Goal: Information Seeking & Learning: Learn about a topic

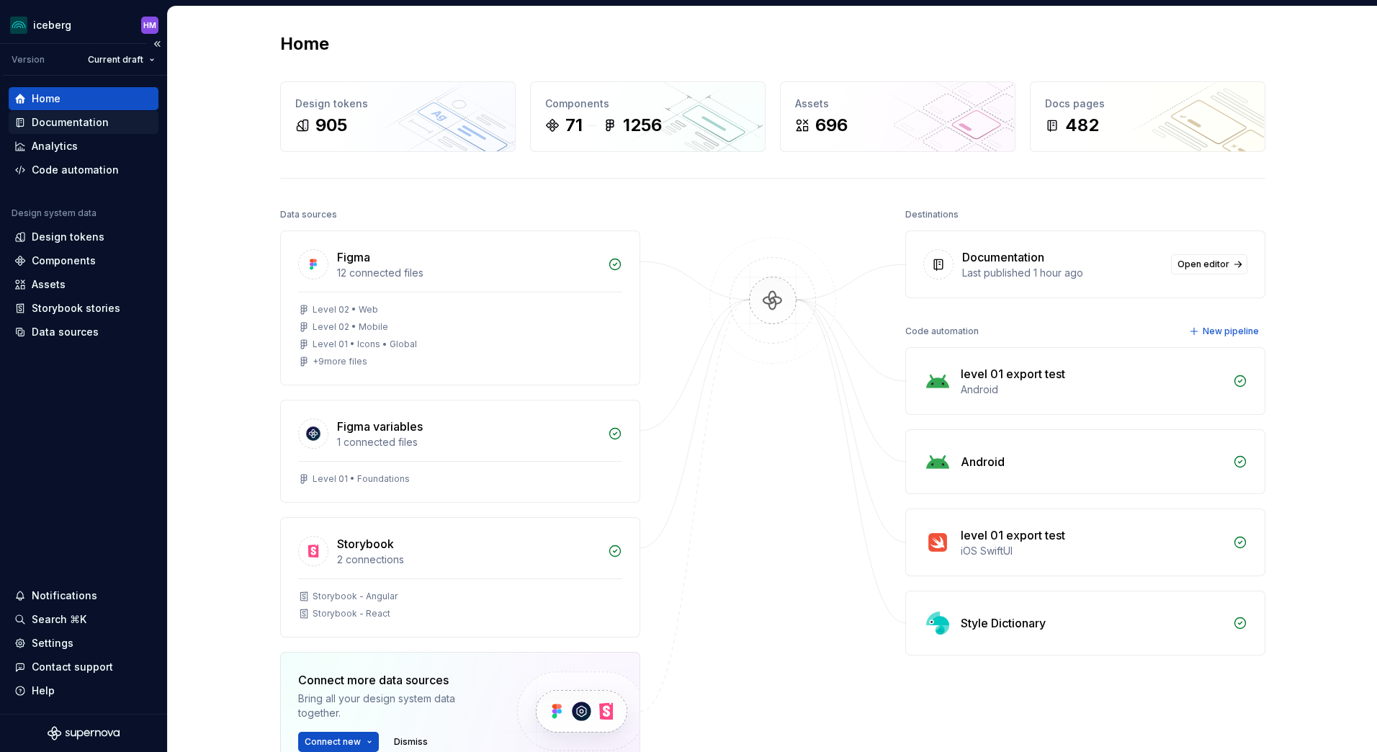
click at [47, 126] on div "Documentation" at bounding box center [70, 122] width 77 height 14
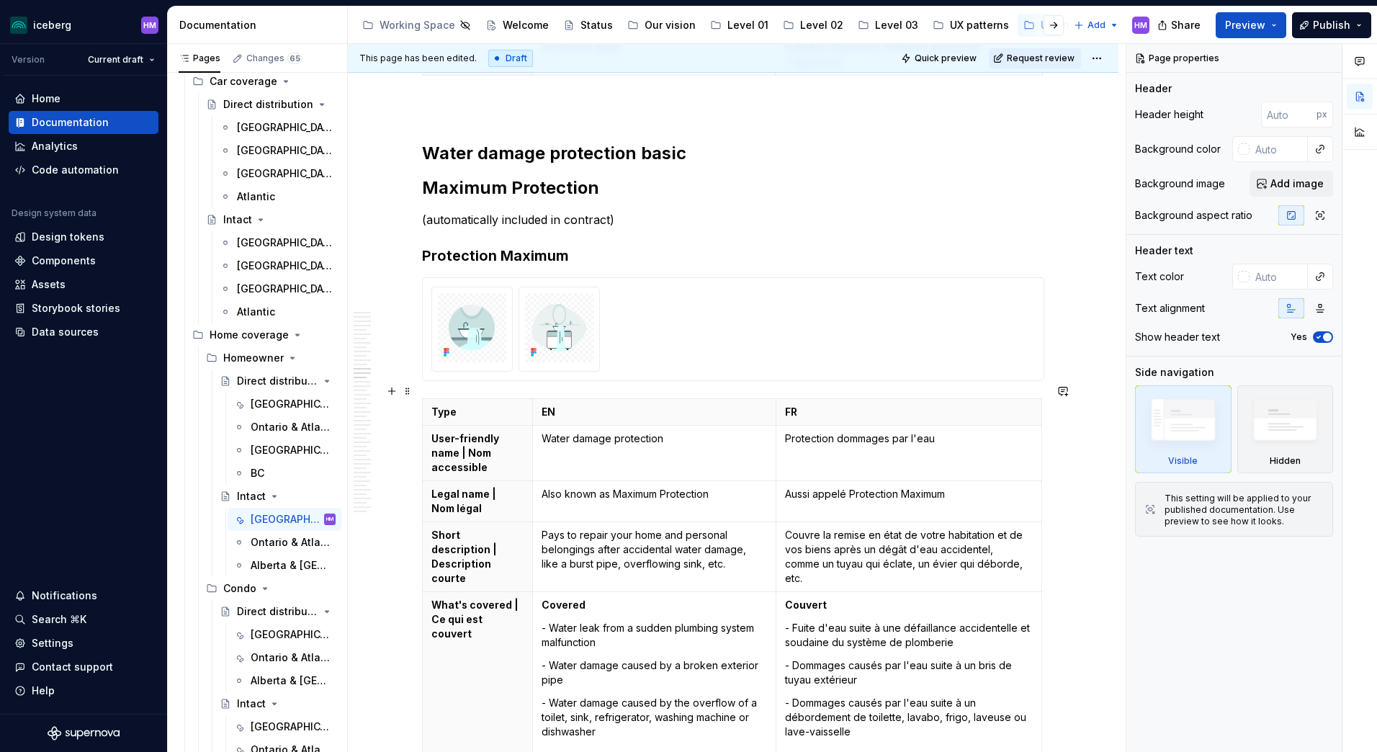
scroll to position [5329, 0]
click at [250, 632] on div "[GEOGRAPHIC_DATA]" at bounding box center [284, 634] width 102 height 20
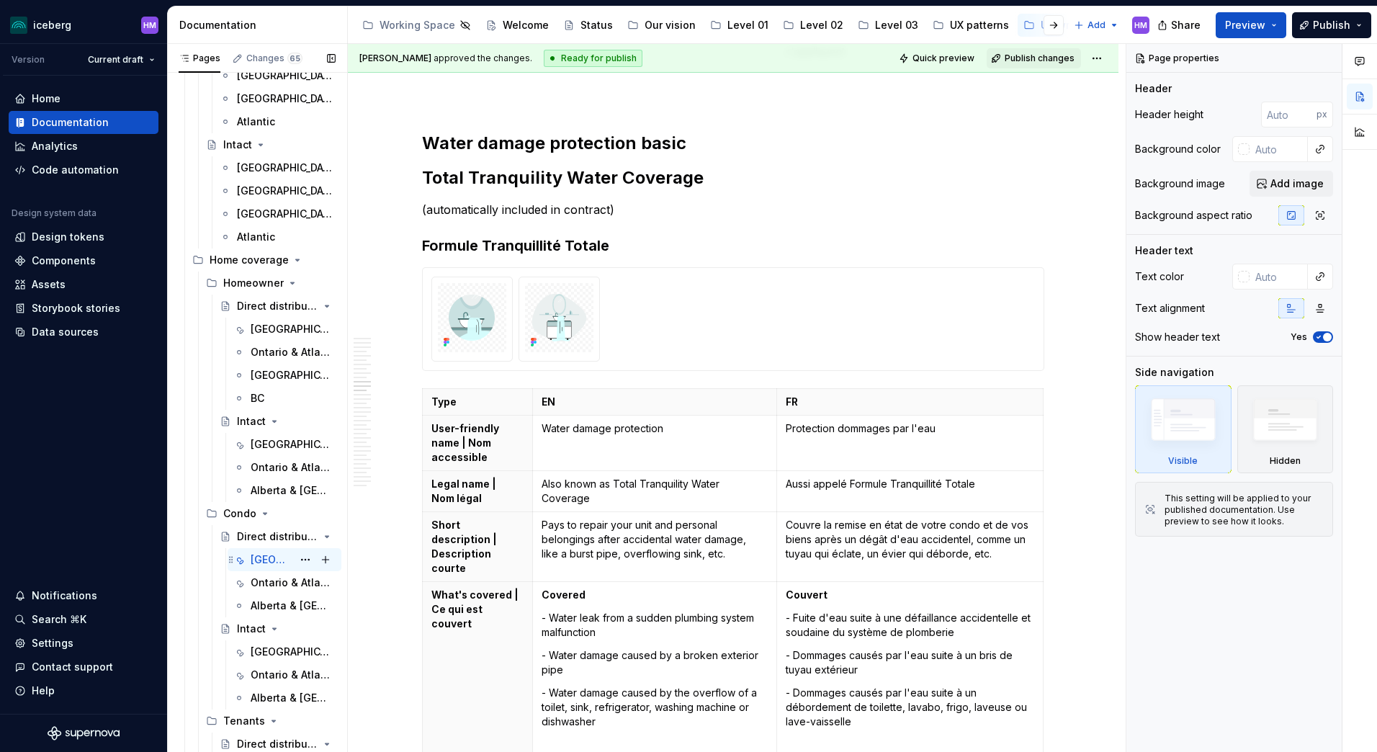
scroll to position [504, 0]
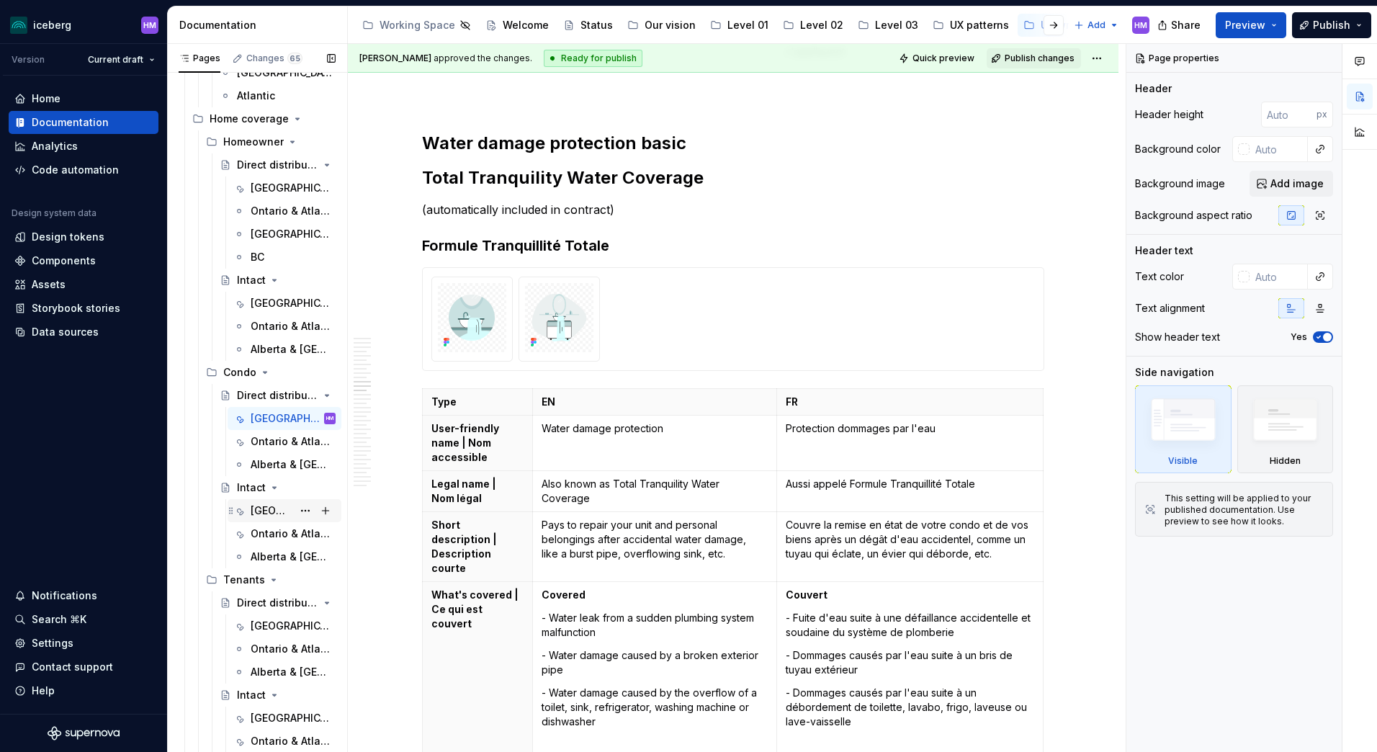
click at [252, 510] on div "[GEOGRAPHIC_DATA]" at bounding box center [272, 510] width 42 height 14
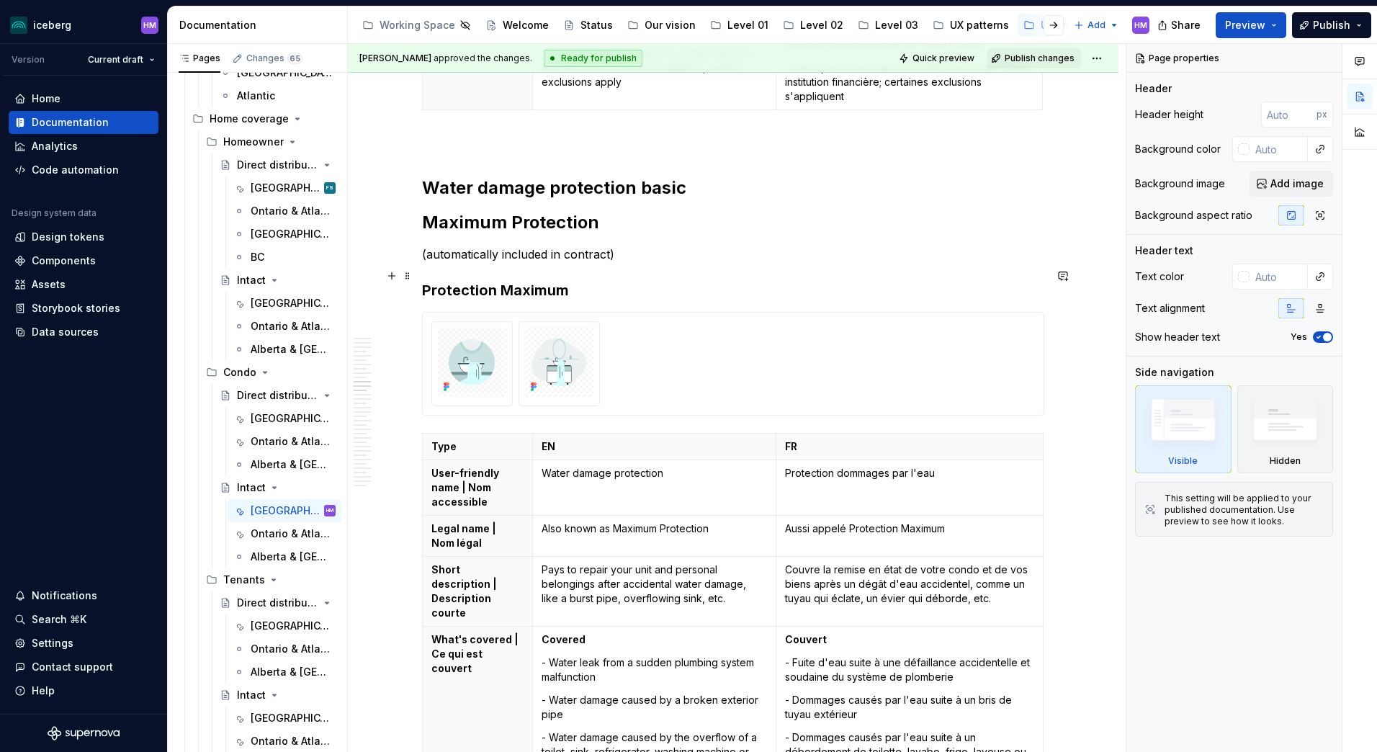
scroll to position [4105, 0]
click at [263, 301] on div "[GEOGRAPHIC_DATA]" at bounding box center [272, 303] width 42 height 14
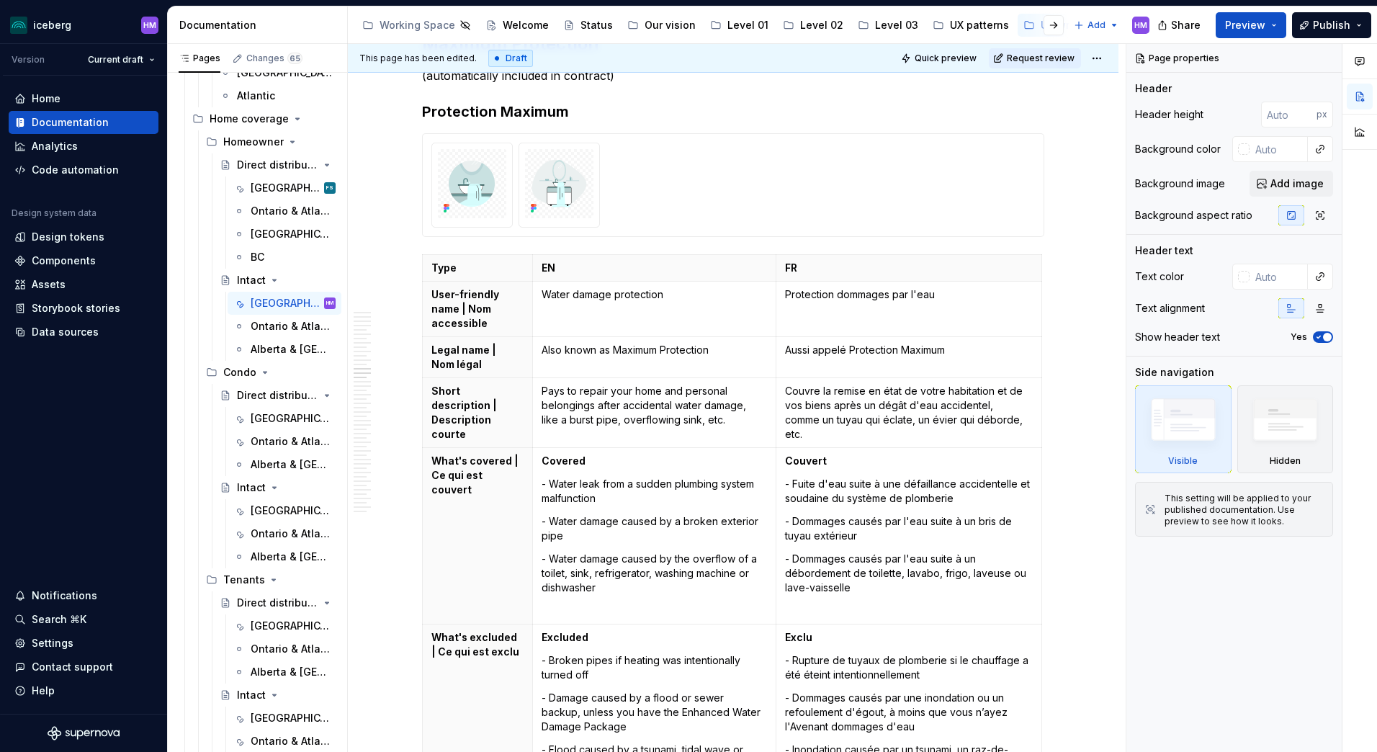
scroll to position [5473, 0]
click at [259, 192] on div "[GEOGRAPHIC_DATA]" at bounding box center [272, 188] width 42 height 14
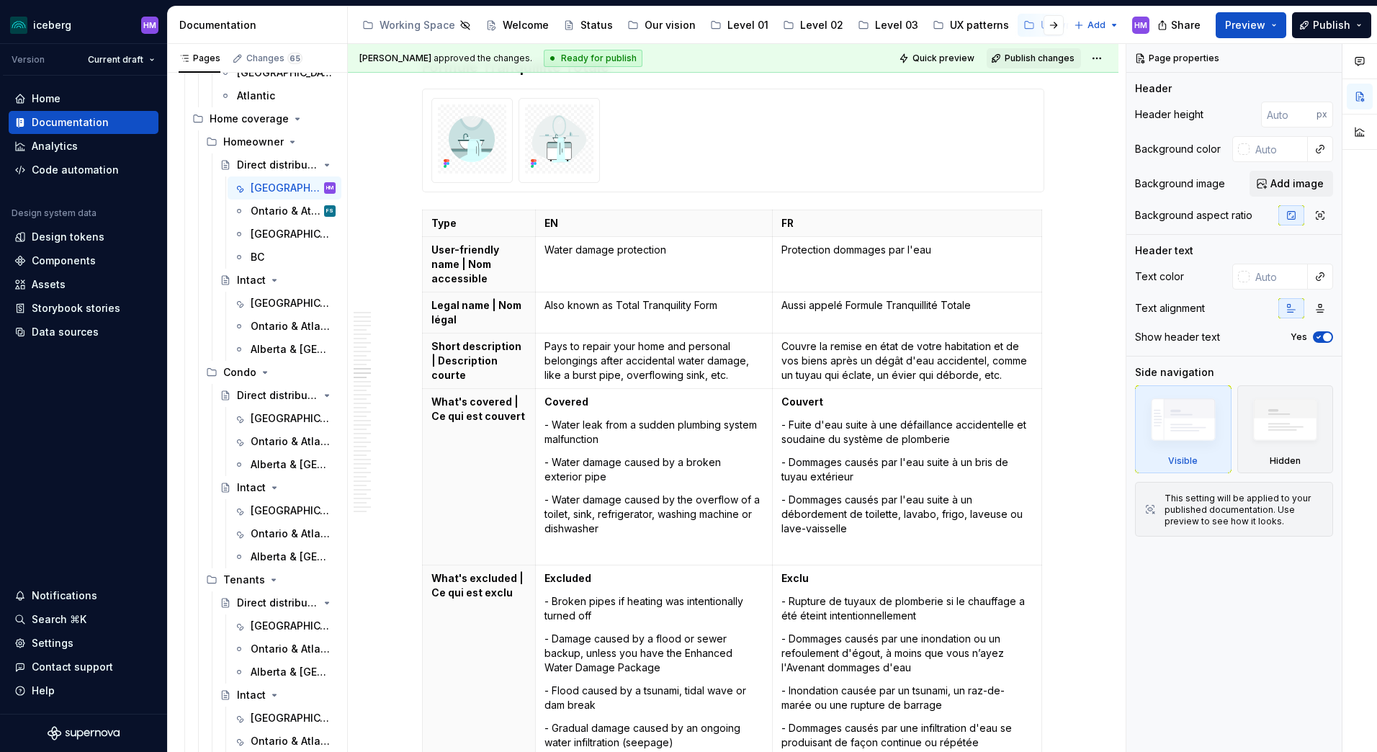
scroll to position [5545, 0]
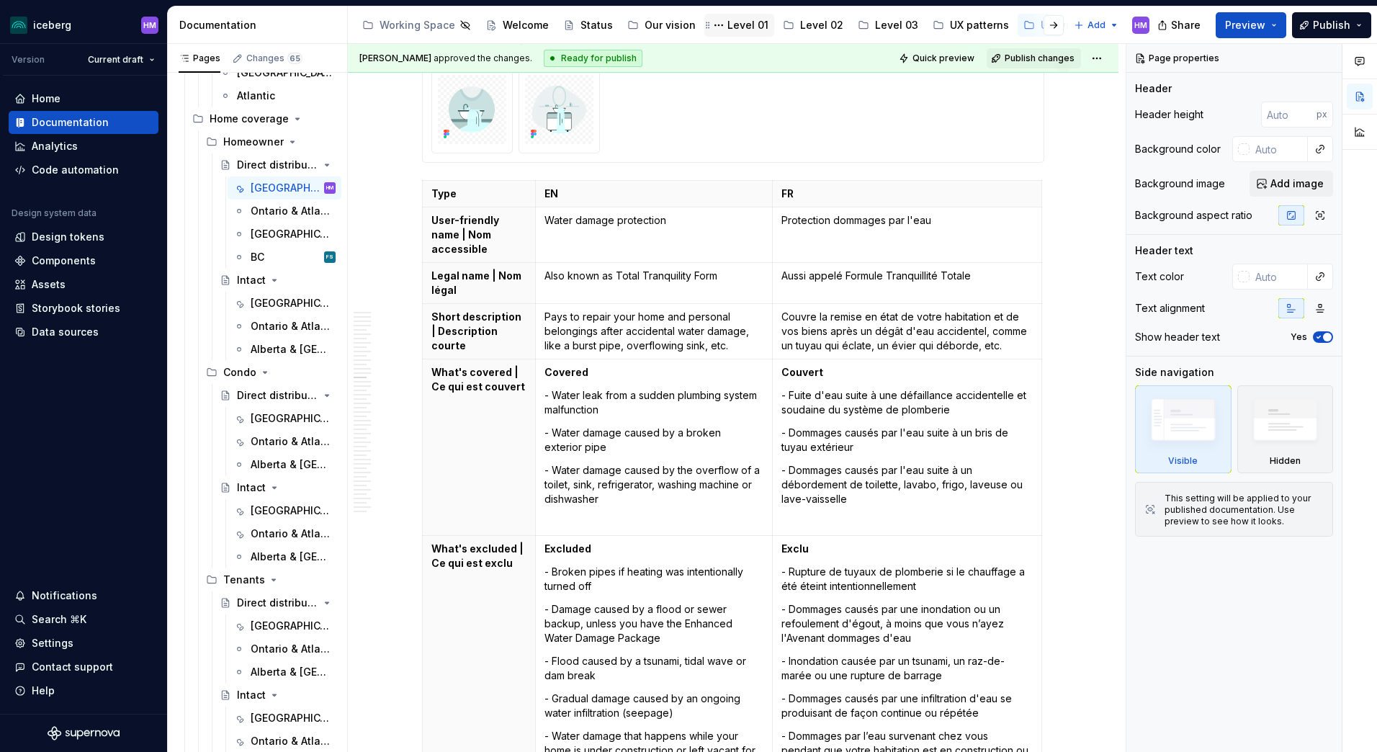
type textarea "*"
